Goal: Check status: Check status

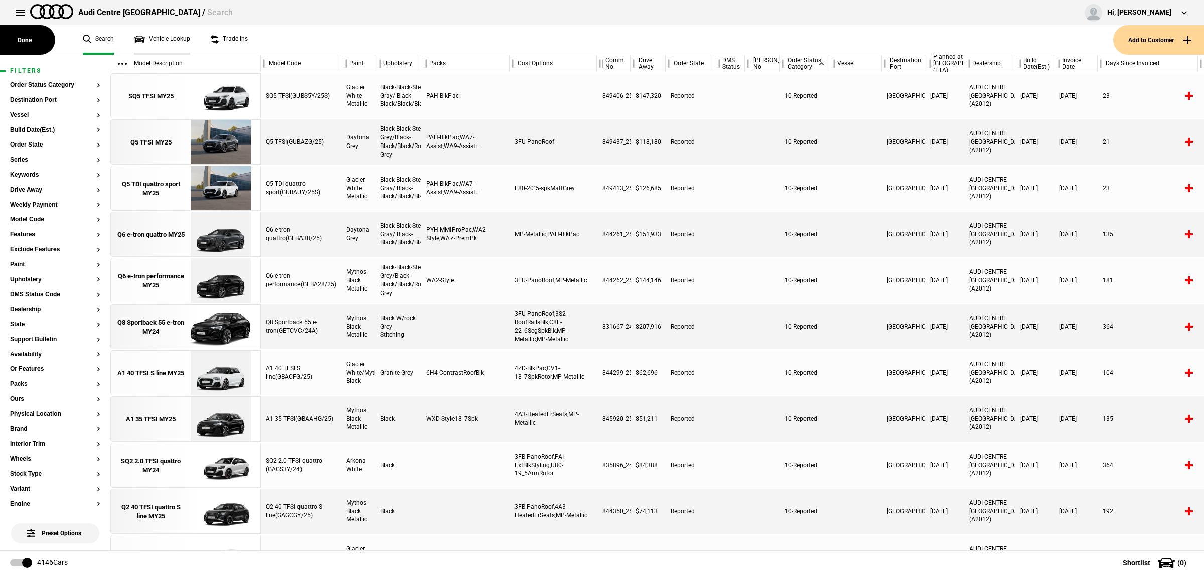
click at [158, 39] on link "Vehicle Lookup" at bounding box center [162, 40] width 56 height 30
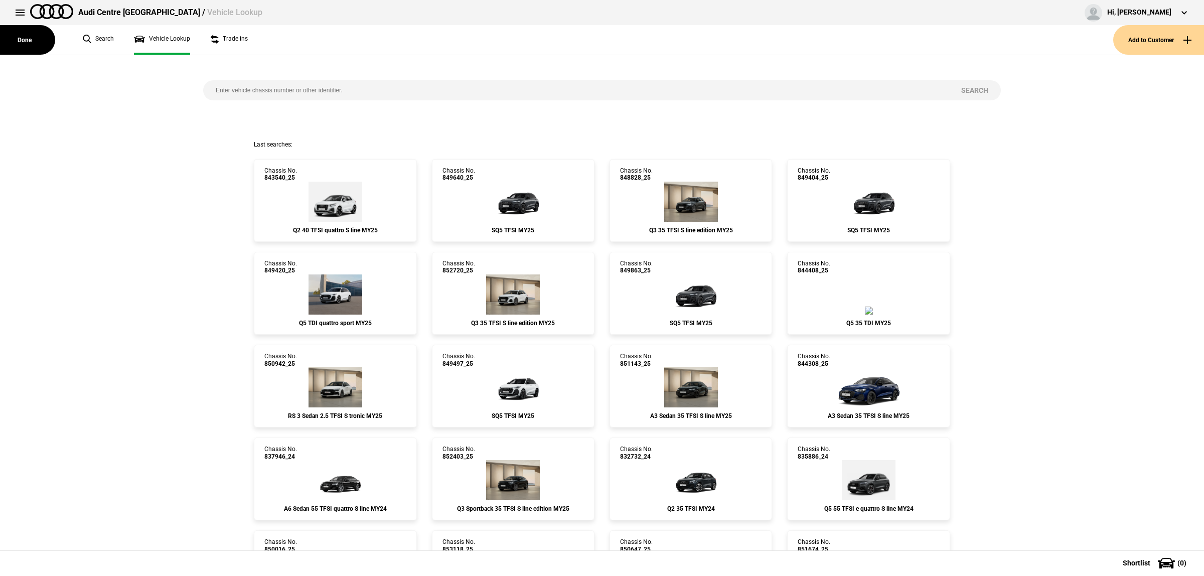
click at [271, 102] on div "Search" at bounding box center [602, 97] width 813 height 85
click at [279, 91] on input "search" at bounding box center [575, 90] width 745 height 20
paste input "852459"
type input "852459"
